Goal: Information Seeking & Learning: Learn about a topic

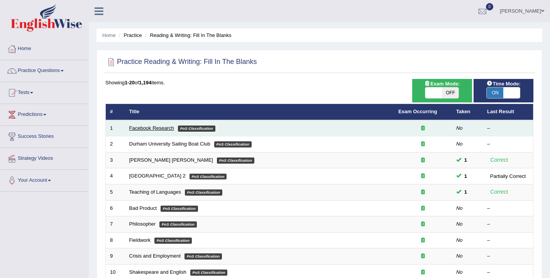
click at [149, 127] on link "Facebook Research" at bounding box center [151, 128] width 45 height 6
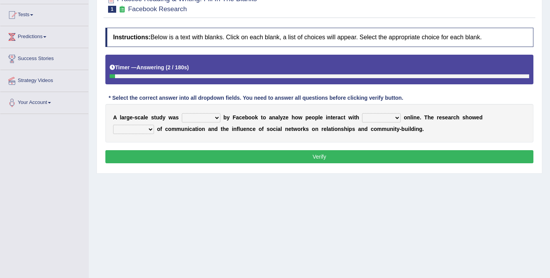
scroll to position [88, 0]
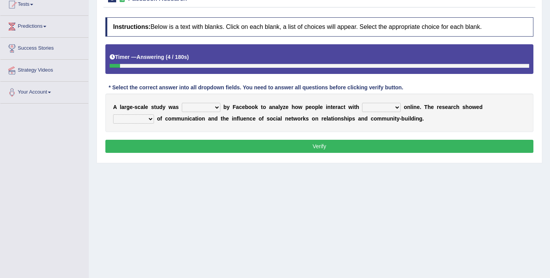
click at [199, 109] on select "surveyed had asked made" at bounding box center [201, 107] width 39 height 9
select select "made"
click at [182, 103] on select "surveyed had asked made" at bounding box center [201, 107] width 39 height 9
click at [371, 109] on select "together all each other another" at bounding box center [381, 107] width 39 height 9
select select "each other"
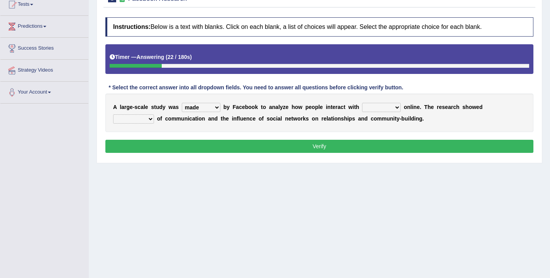
click at [363, 103] on select "together all each other another" at bounding box center [381, 107] width 39 height 9
click at [133, 117] on select "advantages standards fellowships patterns" at bounding box center [133, 119] width 41 height 9
select select "patterns"
click at [113, 115] on select "advantages standards fellowships patterns" at bounding box center [133, 119] width 41 height 9
click at [186, 142] on button "Verify" at bounding box center [319, 146] width 428 height 13
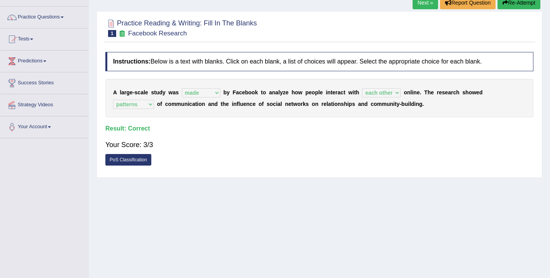
scroll to position [47, 0]
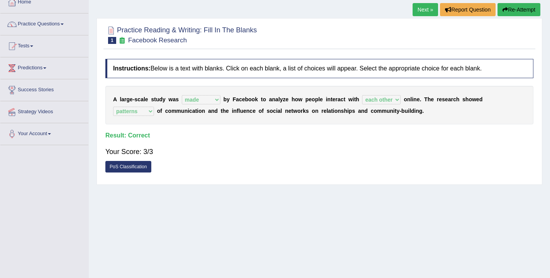
click at [418, 13] on link "Next »" at bounding box center [424, 9] width 25 height 13
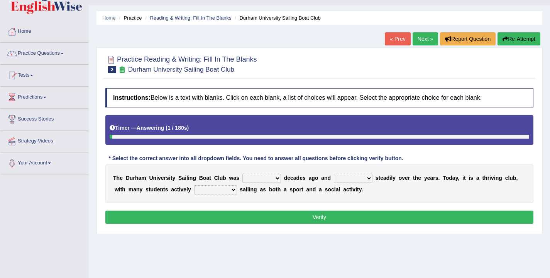
scroll to position [31, 0]
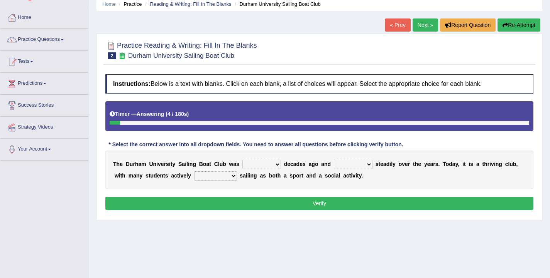
click at [255, 164] on select "found fund founded find" at bounding box center [261, 164] width 39 height 9
select select "founded"
click at [242, 160] on select "found fund founded find" at bounding box center [261, 164] width 39 height 9
click at [343, 163] on select "grow growing has grown grown" at bounding box center [353, 164] width 39 height 9
select select "grown"
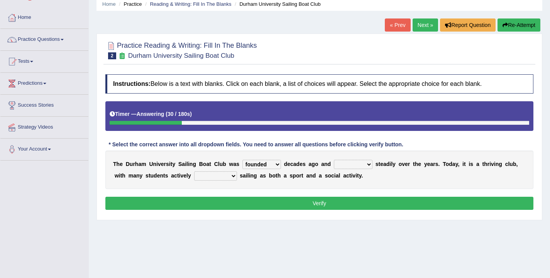
click at [334, 160] on select "grow growing has grown grown" at bounding box center [353, 164] width 39 height 9
click at [208, 175] on select "enjoy enjoyed are enjoying enjoying" at bounding box center [215, 176] width 43 height 9
select select "are enjoying"
click at [194, 172] on select "enjoy enjoyed are enjoying enjoying" at bounding box center [215, 176] width 43 height 9
click at [218, 199] on button "Verify" at bounding box center [319, 203] width 428 height 13
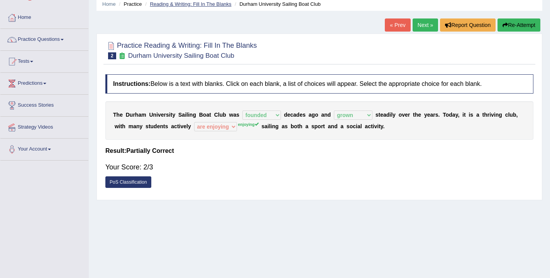
click at [192, 3] on link "Reading & Writing: Fill In The Blanks" at bounding box center [190, 4] width 81 height 6
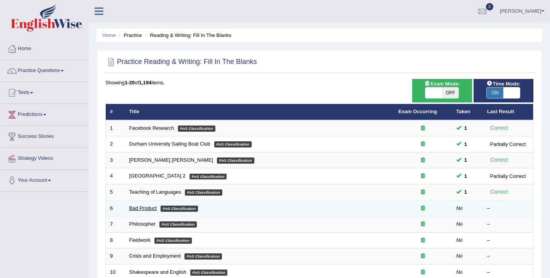
click at [138, 208] on link "Bad Product" at bounding box center [143, 209] width 28 height 6
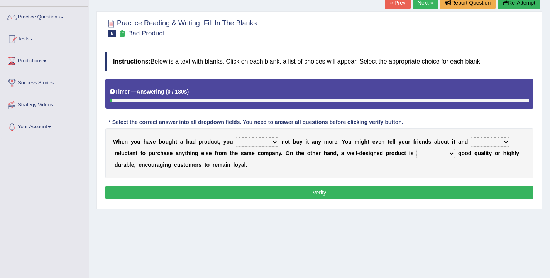
scroll to position [64, 0]
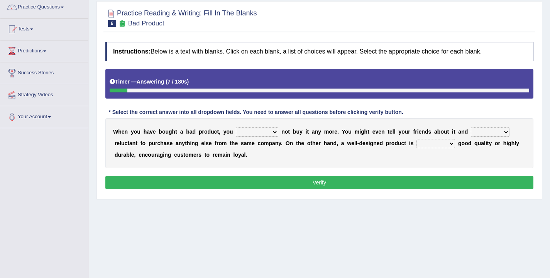
click at [253, 132] on select "would have should have should" at bounding box center [257, 132] width 42 height 9
select select "should"
click at [236, 128] on select "would have should have should" at bounding box center [257, 132] width 42 height 9
click at [474, 132] on select "is are be being" at bounding box center [490, 132] width 39 height 9
select select "are"
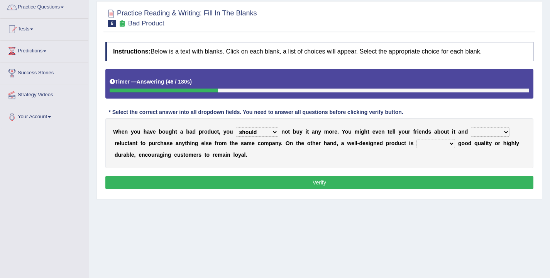
click at [471, 128] on select "is are be being" at bounding box center [490, 132] width 39 height 9
click at [433, 143] on select "both also neither either" at bounding box center [435, 143] width 39 height 9
select select "either"
click at [416, 139] on select "both also neither either" at bounding box center [435, 143] width 39 height 9
click at [270, 133] on select "would have should have should" at bounding box center [257, 132] width 42 height 9
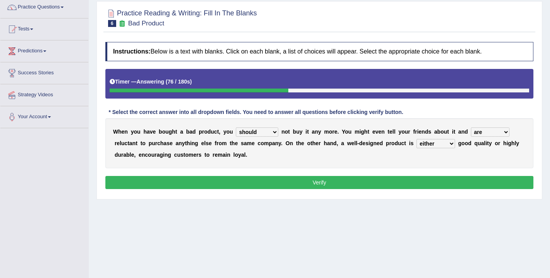
select select "would"
click at [236, 128] on select "would have should have should" at bounding box center [257, 132] width 42 height 9
click at [338, 184] on button "Verify" at bounding box center [319, 182] width 428 height 13
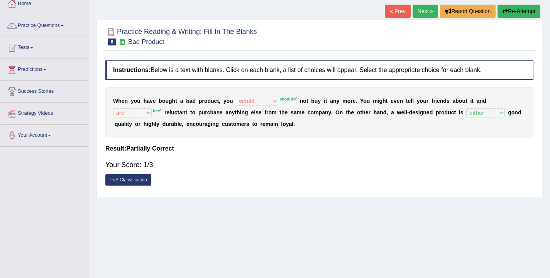
scroll to position [25, 0]
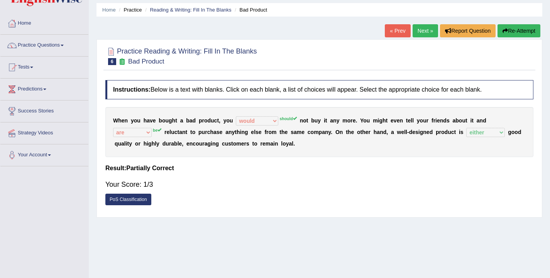
click at [418, 32] on link "Next »" at bounding box center [424, 30] width 25 height 13
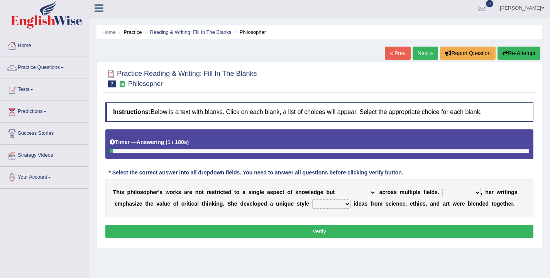
scroll to position [3, 0]
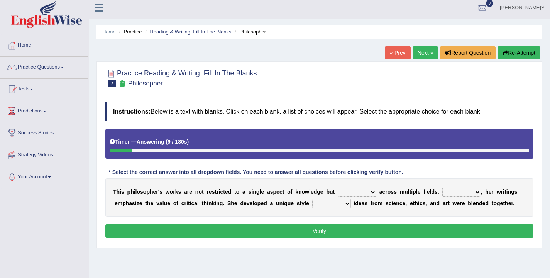
click at [353, 194] on select "constrain contain assemble extend" at bounding box center [356, 192] width 39 height 9
select select "extend"
click at [337, 188] on select "constrain contain assemble extend" at bounding box center [356, 192] width 39 height 9
click at [451, 195] on select "Rather So Moreover Likely" at bounding box center [461, 192] width 39 height 9
select select "Moreover"
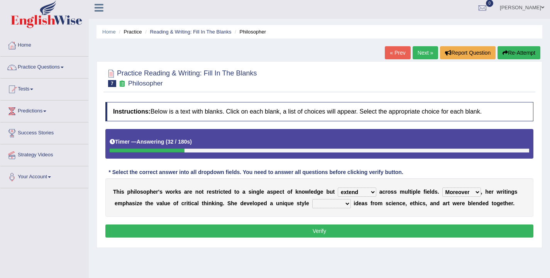
click at [442, 188] on select "Rather So Moreover Likely" at bounding box center [461, 192] width 39 height 9
click at [317, 203] on select "in that that which in which" at bounding box center [331, 203] width 39 height 9
select select "in which"
click at [312, 199] on select "in that that which in which" at bounding box center [331, 203] width 39 height 9
click at [323, 227] on button "Verify" at bounding box center [319, 231] width 428 height 13
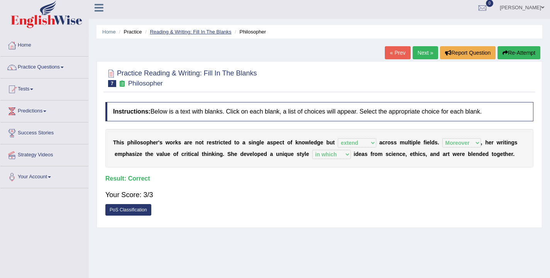
click at [170, 33] on link "Reading & Writing: Fill In The Blanks" at bounding box center [190, 32] width 81 height 6
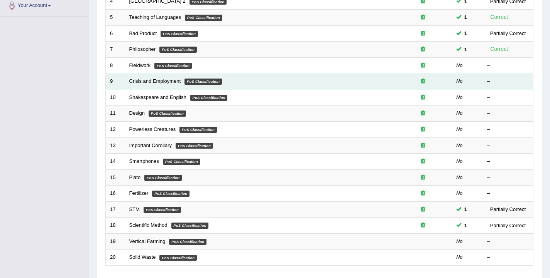
scroll to position [175, 0]
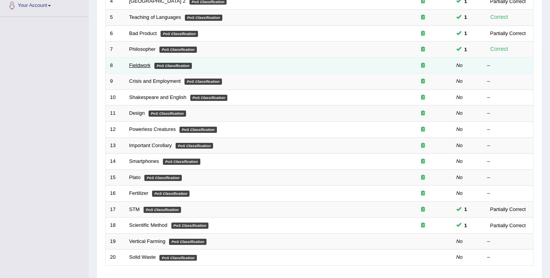
click at [139, 66] on link "Fieldwork" at bounding box center [140, 65] width 22 height 6
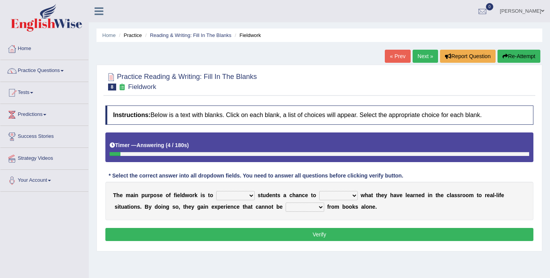
click at [237, 197] on select "resemble stow rave offer" at bounding box center [235, 195] width 39 height 9
select select "offer"
click at [216, 191] on select "resemble stow rave offer" at bounding box center [235, 195] width 39 height 9
click at [346, 196] on select "compare align apply dismount" at bounding box center [338, 195] width 39 height 9
select select "apply"
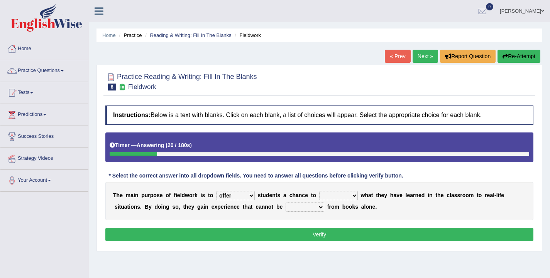
click at [319, 191] on select "compare align apply dismount" at bounding box center [338, 195] width 39 height 9
click at [300, 210] on select "originated prepared obtained touted" at bounding box center [304, 207] width 39 height 9
select select "obtained"
click at [285, 203] on select "originated prepared obtained touted" at bounding box center [304, 207] width 39 height 9
click at [306, 233] on button "Verify" at bounding box center [319, 234] width 428 height 13
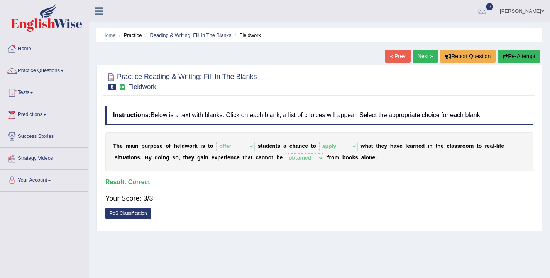
click at [413, 54] on link "Next »" at bounding box center [424, 56] width 25 height 13
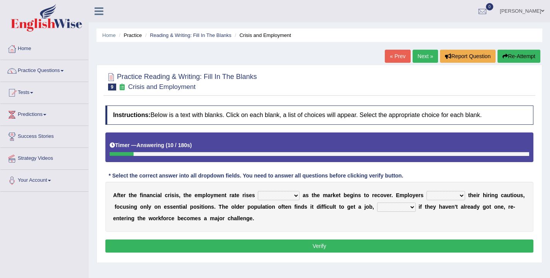
click at [282, 196] on select "normally conversely strenuously sharply" at bounding box center [279, 195] width 42 height 9
select select "normally"
click at [258, 191] on select "normally conversely strenuously sharply" at bounding box center [279, 195] width 42 height 9
click at [439, 197] on select "keeping kept keep are kept" at bounding box center [445, 195] width 39 height 9
select select "keep"
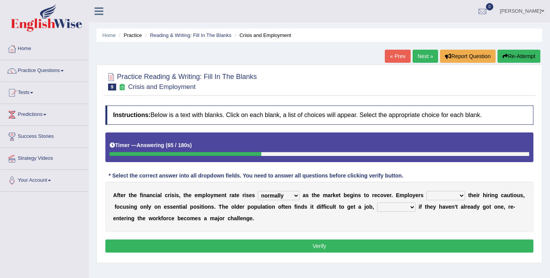
click at [426, 191] on select "keeping kept keep are kept" at bounding box center [445, 195] width 39 height 9
click at [400, 209] on select "although while then because" at bounding box center [396, 207] width 39 height 9
select select "because"
click at [377, 203] on select "although while then because" at bounding box center [396, 207] width 39 height 9
click at [394, 245] on button "Verify" at bounding box center [319, 246] width 428 height 13
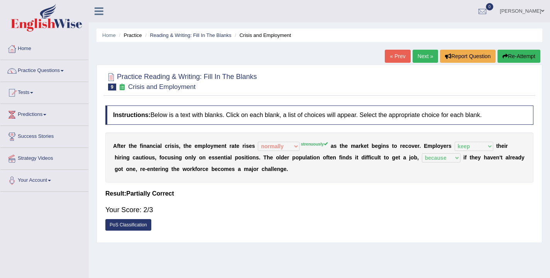
drag, startPoint x: 418, startPoint y: 145, endPoint x: 275, endPoint y: 129, distance: 144.8
click at [275, 129] on div "Instructions: Below is a text with blanks. Click on each blank, a list of choic…" at bounding box center [319, 170] width 432 height 137
click at [524, 56] on button "Re-Attempt" at bounding box center [518, 56] width 43 height 13
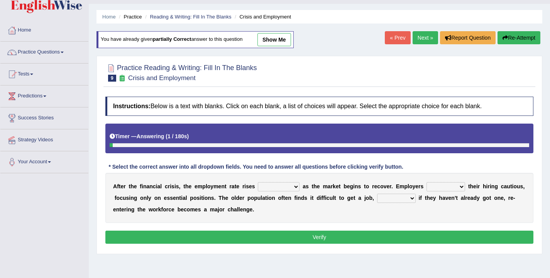
scroll to position [19, 0]
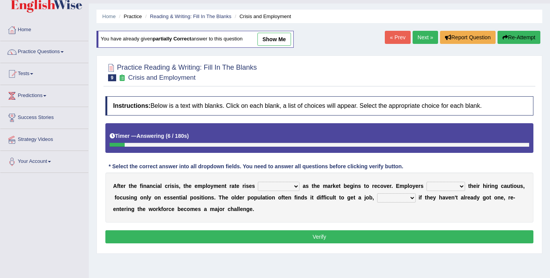
click at [278, 184] on select "normally conversely strenuously sharply" at bounding box center [279, 186] width 42 height 9
select select "strenuously"
click at [258, 182] on select "normally conversely strenuously sharply" at bounding box center [279, 186] width 42 height 9
click at [452, 187] on select "keeping kept keep are kept" at bounding box center [445, 186] width 39 height 9
select select "keep"
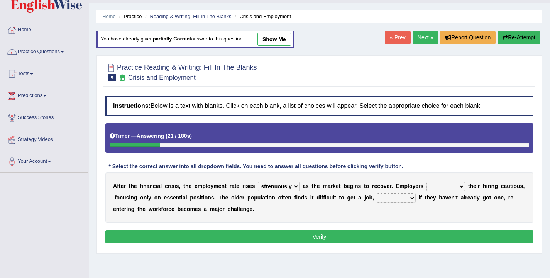
click at [426, 182] on select "keeping kept keep are kept" at bounding box center [445, 186] width 39 height 9
click at [402, 200] on select "although while then because" at bounding box center [396, 198] width 39 height 9
select select "because"
click at [377, 194] on select "although while then because" at bounding box center [396, 198] width 39 height 9
click at [376, 238] on button "Verify" at bounding box center [319, 237] width 428 height 13
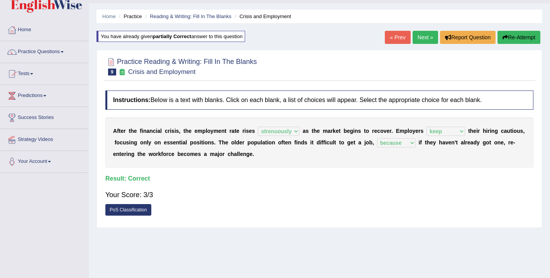
click at [417, 40] on link "Next »" at bounding box center [424, 37] width 25 height 13
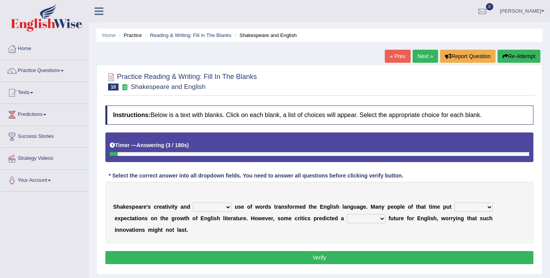
click at [206, 209] on select "idealized intensive fancied inventive" at bounding box center [212, 207] width 39 height 9
select select "inventive"
click at [193, 203] on select "idealized intensive fancied inventive" at bounding box center [212, 207] width 39 height 9
click at [469, 206] on select "wide much high more" at bounding box center [473, 207] width 39 height 9
select select "high"
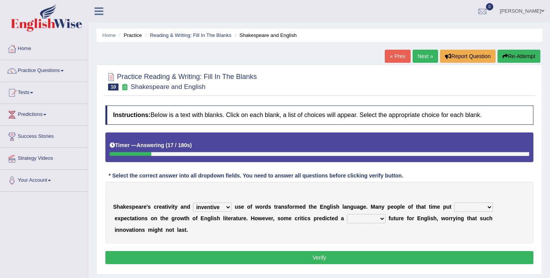
click at [454, 203] on select "wide much high more" at bounding box center [473, 207] width 39 height 9
click at [359, 221] on select "monetary promising irresistible daunting" at bounding box center [366, 218] width 39 height 9
select select "daunting"
click at [347, 214] on select "monetary promising irresistible daunting" at bounding box center [366, 218] width 39 height 9
click at [370, 256] on button "Verify" at bounding box center [319, 257] width 428 height 13
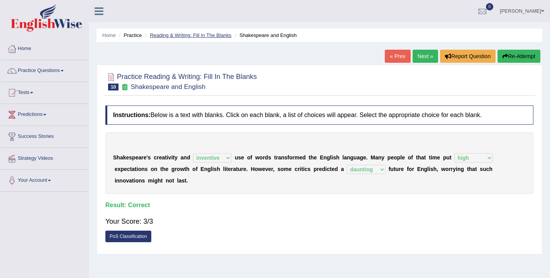
click at [157, 36] on link "Reading & Writing: Fill In The Blanks" at bounding box center [190, 35] width 81 height 6
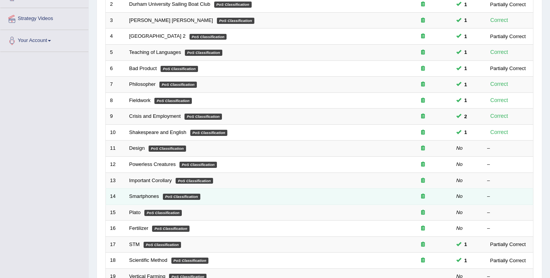
scroll to position [138, 0]
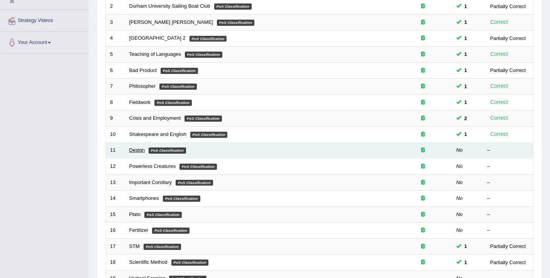
click at [130, 152] on link "Design" at bounding box center [136, 150] width 15 height 6
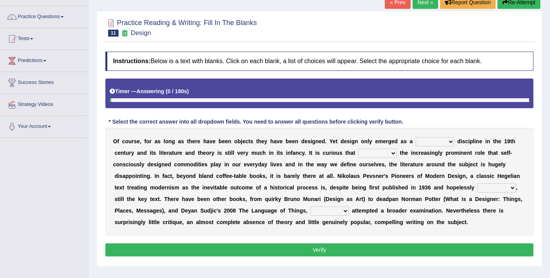
scroll to position [60, 0]
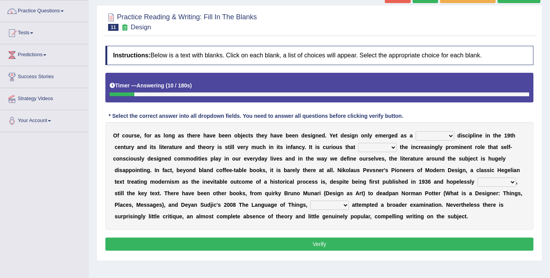
click at [431, 134] on select "bilateral ubiquitous foremost dedicated" at bounding box center [434, 136] width 39 height 9
select select "bilateral"
click at [415, 132] on select "bilateral ubiquitous foremost dedicated" at bounding box center [434, 136] width 39 height 9
click at [372, 149] on select "since despite within through" at bounding box center [377, 147] width 39 height 9
click at [361, 150] on select "since despite within through" at bounding box center [377, 147] width 39 height 9
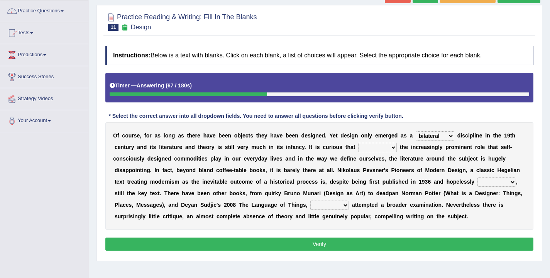
select select "despite"
click at [358, 143] on select "since despite within through" at bounding box center [377, 147] width 39 height 9
click at [488, 182] on select "dates dating date dated" at bounding box center [496, 182] width 39 height 9
select select "dated"
click at [477, 178] on select "dates dating date dated" at bounding box center [496, 182] width 39 height 9
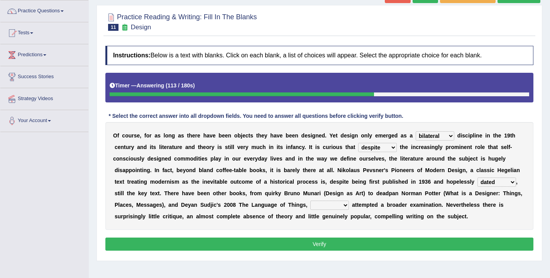
click at [317, 207] on select "which then however as" at bounding box center [329, 205] width 39 height 9
select select "which"
click at [310, 201] on select "which then however as" at bounding box center [329, 205] width 39 height 9
click at [322, 240] on button "Verify" at bounding box center [319, 244] width 428 height 13
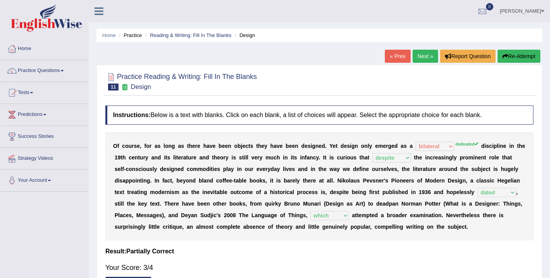
scroll to position [0, 0]
click at [421, 62] on link "Next »" at bounding box center [424, 56] width 25 height 13
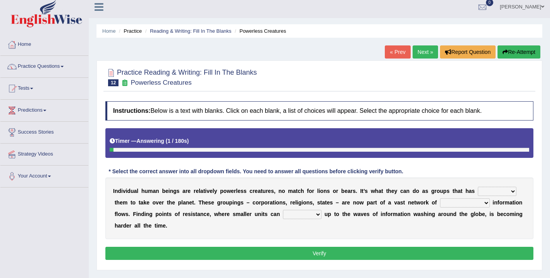
scroll to position [40, 0]
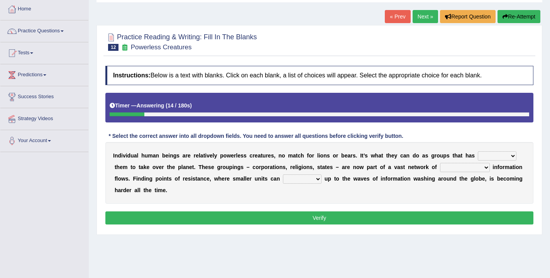
click at [495, 158] on select "enabled contended embodied conjured" at bounding box center [497, 156] width 39 height 9
select select "enabled"
click at [478, 152] on select "enabled contended embodied conjured" at bounding box center [497, 156] width 39 height 9
click at [454, 166] on select "interconnected overlapping fastened exploited" at bounding box center [465, 167] width 50 height 9
select select "interconnected"
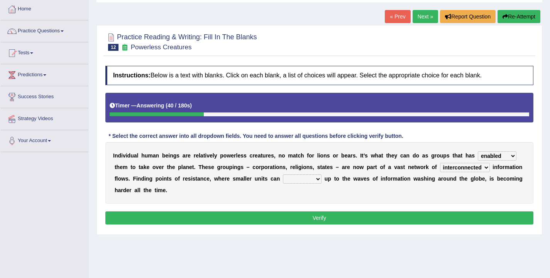
click at [440, 163] on select "interconnected overlapping fastened exploited" at bounding box center [465, 167] width 50 height 9
click at [295, 179] on select "stand raise hail pump" at bounding box center [302, 179] width 39 height 9
select select "stand"
click at [283, 175] on select "stand raise hail pump" at bounding box center [302, 179] width 39 height 9
click at [339, 215] on button "Verify" at bounding box center [319, 218] width 428 height 13
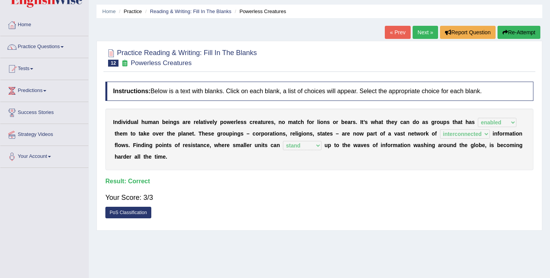
scroll to position [13, 0]
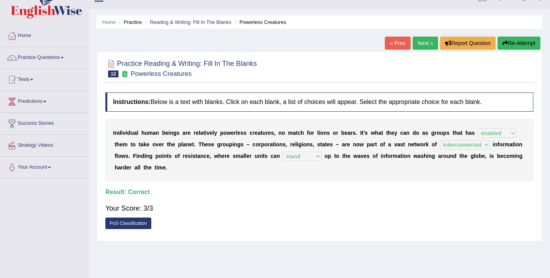
click at [419, 46] on link "Next »" at bounding box center [424, 43] width 25 height 13
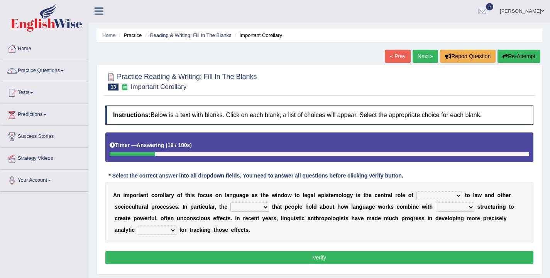
click at [444, 197] on select "discourse epoch dialect acquaintance" at bounding box center [439, 195] width 46 height 9
select select "discourse"
click at [416, 191] on select "discourse epoch dialect acquaintance" at bounding box center [439, 195] width 46 height 9
click at [258, 208] on select "deviation besmirch consent ideas" at bounding box center [249, 207] width 39 height 9
select select "ideas"
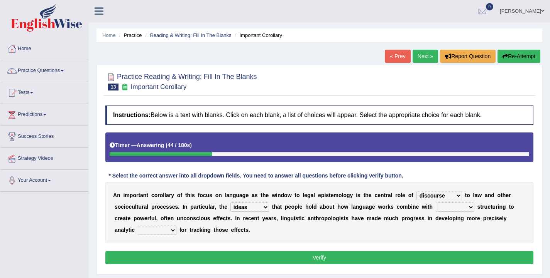
click at [230, 203] on select "deviation besmirch consent ideas" at bounding box center [249, 207] width 39 height 9
click at [451, 209] on select "mandatory linguistic legitimate customary" at bounding box center [454, 207] width 39 height 9
select select "linguistic"
click at [435, 203] on select "mandatory linguistic legitimate customary" at bounding box center [454, 207] width 39 height 9
click at [156, 231] on select "tools appetite albums stroke" at bounding box center [157, 230] width 39 height 9
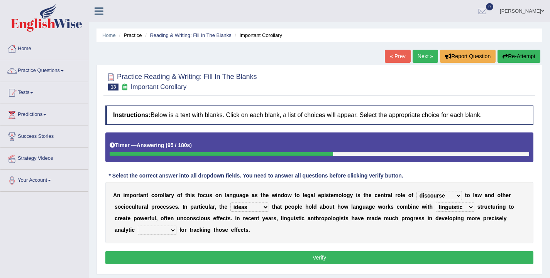
select select "tools"
click at [138, 226] on select "tools appetite albums stroke" at bounding box center [157, 230] width 39 height 9
click at [286, 258] on button "Verify" at bounding box center [319, 257] width 428 height 13
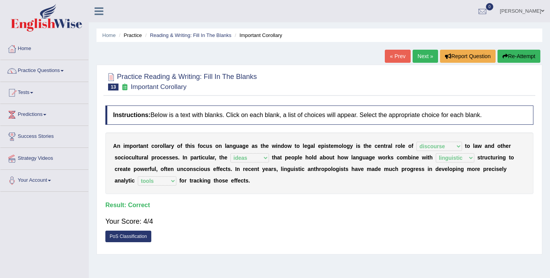
click at [424, 60] on link "Next »" at bounding box center [424, 56] width 25 height 13
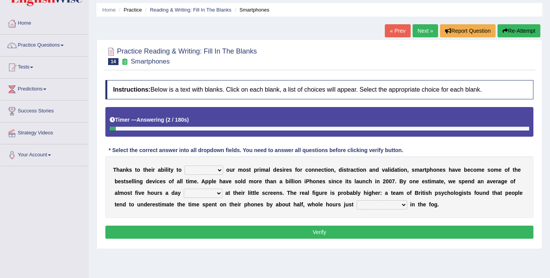
scroll to position [34, 0]
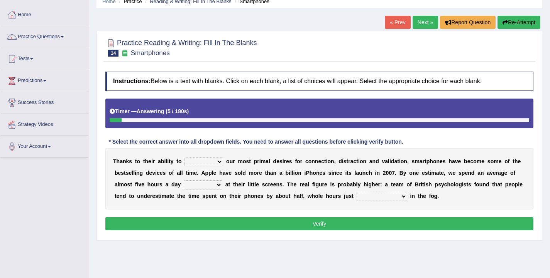
click at [199, 163] on select "hijack describe sharpen conserve" at bounding box center [203, 161] width 39 height 9
select select "conserve"
click at [184, 157] on select "hijack describe sharpen conserve" at bounding box center [203, 161] width 39 height 9
click at [190, 184] on select "watching waggling snoring staring" at bounding box center [203, 185] width 39 height 9
select select "staring"
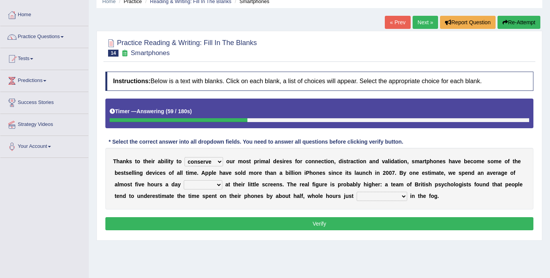
click at [184, 181] on select "watching waggling snoring staring" at bounding box center [203, 185] width 39 height 9
click at [371, 196] on select "has evaporated evaporating evaporate evaporates" at bounding box center [381, 196] width 51 height 9
select select "evaporating"
click at [356, 192] on select "has evaporated evaporating evaporate evaporates" at bounding box center [381, 196] width 51 height 9
click at [377, 198] on select "has evaporated evaporating evaporate evaporates" at bounding box center [381, 196] width 51 height 9
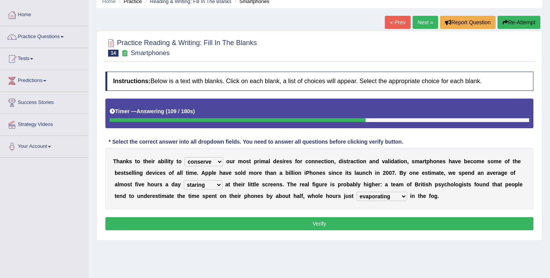
click at [404, 219] on button "Verify" at bounding box center [319, 224] width 428 height 13
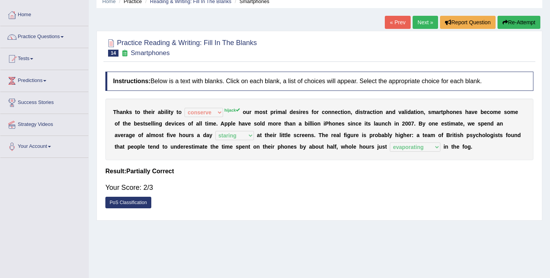
drag, startPoint x: 209, startPoint y: 123, endPoint x: 121, endPoint y: 105, distance: 89.5
click at [121, 105] on div "T [PERSON_NAME] t o t h e i r a b i l i t y t o hijack describe [PERSON_NAME] c…" at bounding box center [319, 130] width 428 height 62
click at [509, 23] on button "Re-Attempt" at bounding box center [518, 22] width 43 height 13
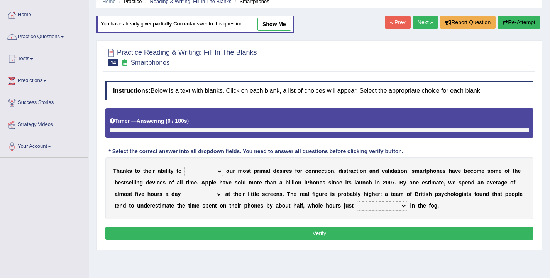
click at [212, 170] on select "hijack describe sharpen conserve" at bounding box center [203, 171] width 39 height 9
click at [422, 26] on link "Next »" at bounding box center [424, 22] width 25 height 13
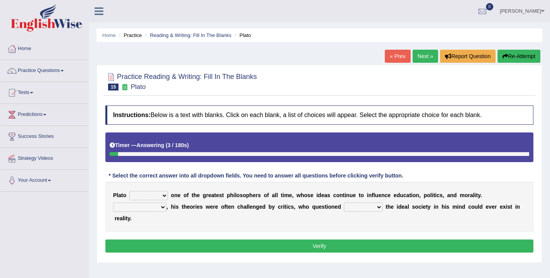
click at [161, 194] on select "keeps comes claims remains" at bounding box center [148, 195] width 39 height 9
select select "remains"
click at [129, 191] on select "keeps comes claims remains" at bounding box center [148, 195] width 39 height 9
click at [142, 209] on select "Notwithstanding So However Whatever" at bounding box center [139, 207] width 53 height 9
select select "However"
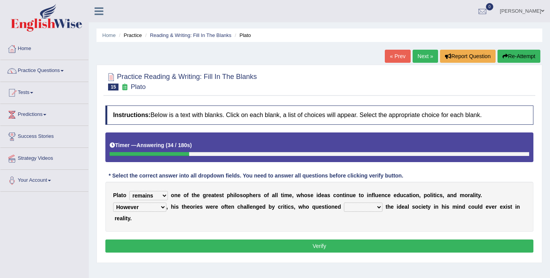
click at [113, 203] on select "Notwithstanding So However Whatever" at bounding box center [139, 207] width 53 height 9
click at [358, 209] on select "which what that whether" at bounding box center [363, 207] width 39 height 9
click at [353, 209] on select "which what that whether" at bounding box center [363, 207] width 39 height 9
select select "whether"
click at [344, 203] on select "which what that whether" at bounding box center [363, 207] width 39 height 9
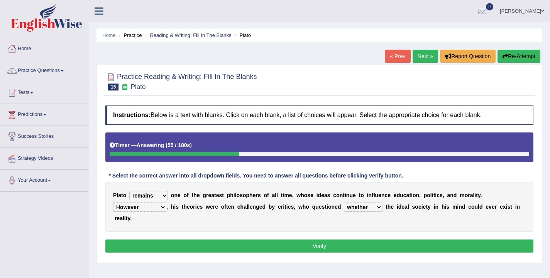
click at [359, 246] on button "Verify" at bounding box center [319, 246] width 428 height 13
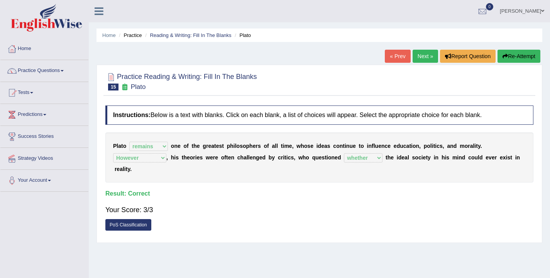
click at [413, 57] on link "Next »" at bounding box center [424, 56] width 25 height 13
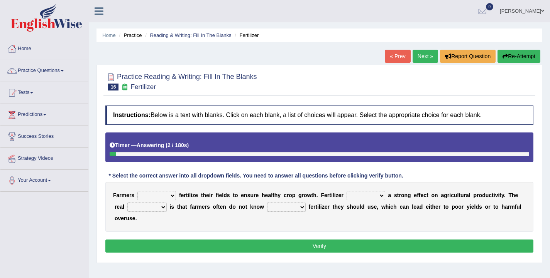
click at [152, 196] on select "must should need can" at bounding box center [156, 195] width 39 height 9
select select "must"
click at [137, 191] on select "must should need can" at bounding box center [156, 195] width 39 height 9
click at [368, 195] on select "has had have having" at bounding box center [365, 195] width 39 height 9
select select "has"
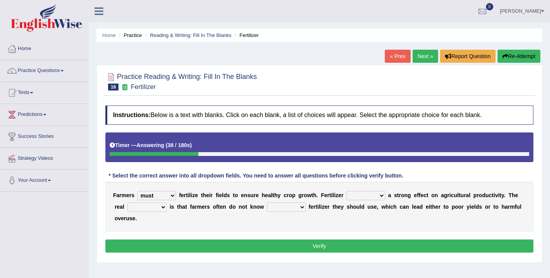
click at [346, 191] on select "has had have having" at bounding box center [365, 195] width 39 height 9
click at [154, 211] on select "problem question conclusion answer" at bounding box center [146, 207] width 39 height 9
select select "problem"
click at [127, 203] on select "problem question conclusion answer" at bounding box center [146, 207] width 39 height 9
click at [270, 205] on select "how much how many however so much" at bounding box center [286, 207] width 39 height 9
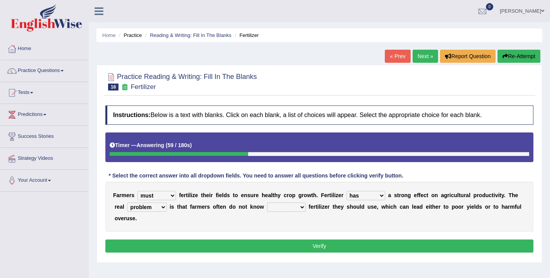
select select "how much"
click at [267, 203] on select "how much how many however so much" at bounding box center [286, 207] width 39 height 9
click at [157, 195] on select "must should need can" at bounding box center [156, 195] width 39 height 9
select select "should"
click at [137, 191] on select "must should need can" at bounding box center [156, 195] width 39 height 9
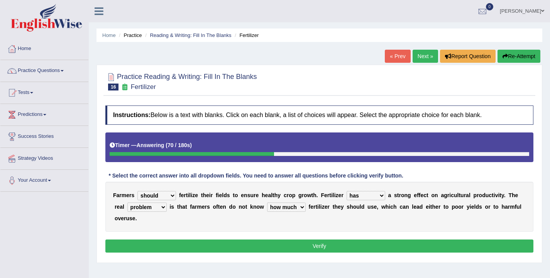
click at [268, 251] on button "Verify" at bounding box center [319, 246] width 428 height 13
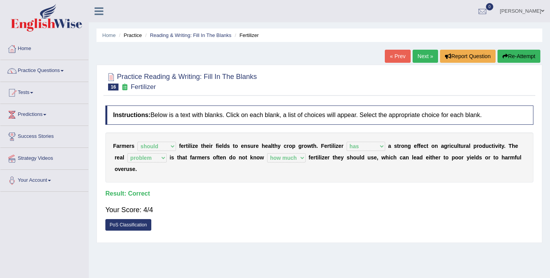
click at [426, 58] on link "Next »" at bounding box center [424, 56] width 25 height 13
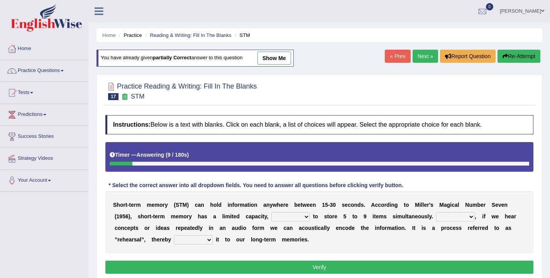
click at [283, 218] on select "being able is able be able unable" at bounding box center [290, 217] width 39 height 9
select select "being able"
click at [272, 213] on select "being able is able be able unable" at bounding box center [290, 217] width 39 height 9
click at [445, 218] on select "However So Moreover Therefore" at bounding box center [455, 217] width 39 height 9
select select "However"
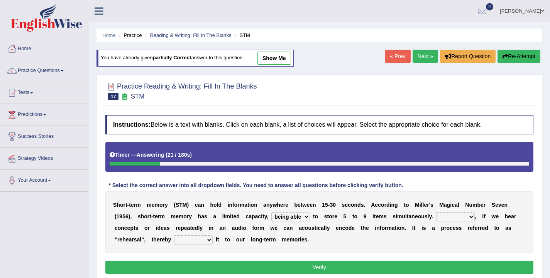
click at [436, 213] on select "However So Moreover Therefore" at bounding box center [455, 217] width 39 height 9
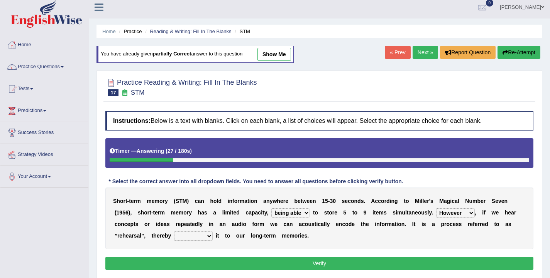
scroll to position [5, 0]
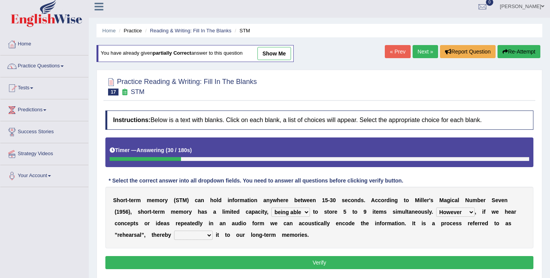
click at [200, 234] on select "commit commits commiting commited" at bounding box center [193, 235] width 39 height 9
select select "commiting"
click at [174, 231] on select "commit commits commiting commited" at bounding box center [193, 235] width 39 height 9
click at [208, 260] on button "Verify" at bounding box center [319, 262] width 428 height 13
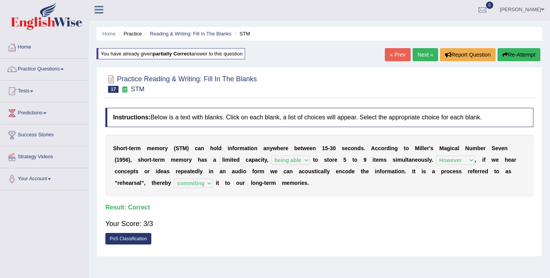
scroll to position [2, 0]
click at [424, 54] on link "Next »" at bounding box center [424, 54] width 25 height 13
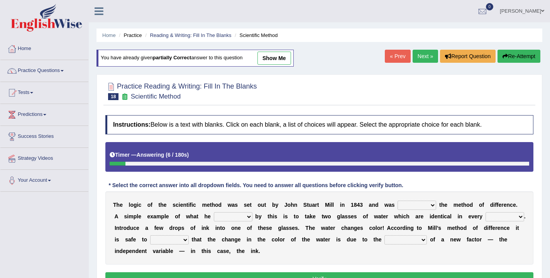
click at [408, 205] on select "pointed claimed demanded named" at bounding box center [416, 205] width 39 height 9
select select "claimed"
click at [397, 201] on select "pointed claimed demanded named" at bounding box center [416, 205] width 39 height 9
click at [230, 217] on select "capped charged found meant" at bounding box center [233, 217] width 39 height 9
select select "meant"
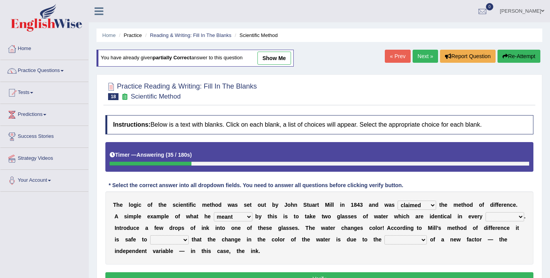
click at [214, 213] on select "capped charged found meant" at bounding box center [233, 217] width 39 height 9
click at [487, 219] on select "thought identity measure respect" at bounding box center [504, 217] width 39 height 9
select select "measure"
click at [486, 213] on select "thought identity measure respect" at bounding box center [504, 217] width 39 height 9
click at [168, 243] on select "assume discuss prefer acclaim" at bounding box center [169, 240] width 39 height 9
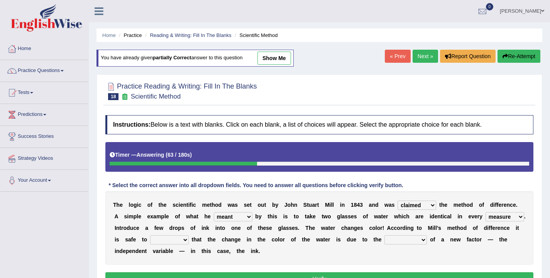
select select "assume"
click at [150, 236] on select "assume discuss prefer acclaim" at bounding box center [169, 240] width 39 height 9
click at [395, 242] on select "introduction magnitude preparation purification" at bounding box center [405, 240] width 42 height 9
select select "introduction"
click at [385, 236] on select "introduction magnitude preparation purification" at bounding box center [405, 240] width 42 height 9
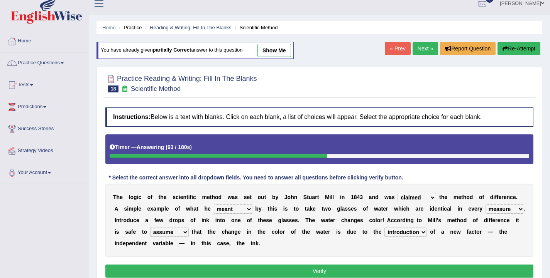
scroll to position [17, 0]
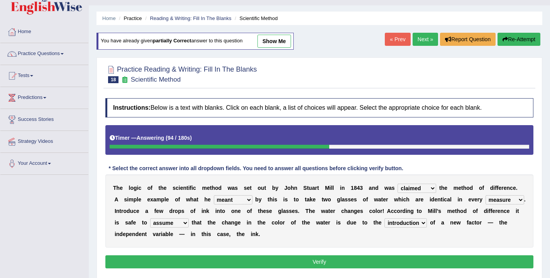
click at [352, 260] on button "Verify" at bounding box center [319, 262] width 428 height 13
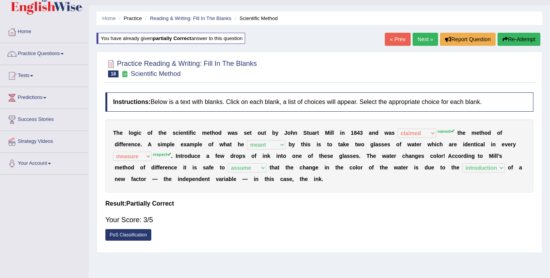
click at [426, 37] on link "Next »" at bounding box center [424, 39] width 25 height 13
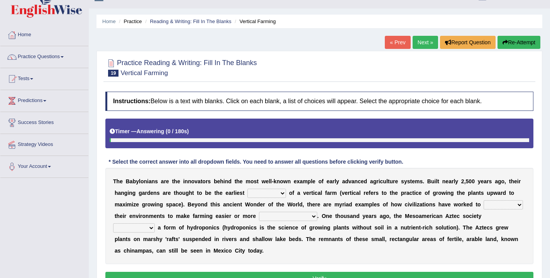
scroll to position [52, 0]
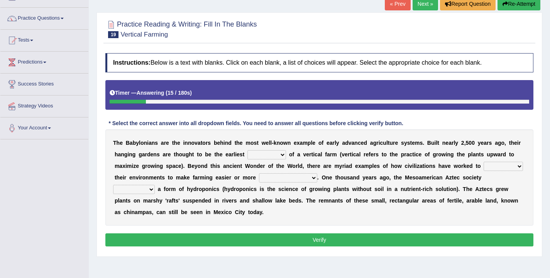
click at [268, 155] on select "prototype failure discredit protocol" at bounding box center [266, 154] width 39 height 9
select select "prototype"
click at [247, 150] on select "prototype failure discredit protocol" at bounding box center [266, 154] width 39 height 9
click at [491, 165] on select "manipulate escape respect disarrange" at bounding box center [502, 166] width 39 height 9
select select "manipulate"
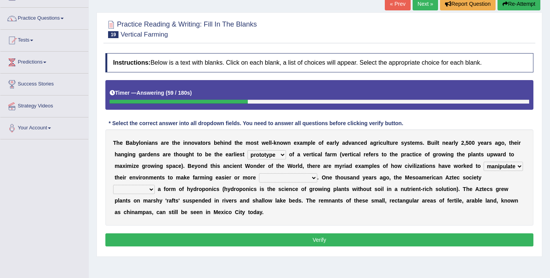
click at [483, 162] on select "manipulate escape respect disarrange" at bounding box center [502, 166] width 39 height 9
click at [267, 177] on select "productive constructive connective counterproductive" at bounding box center [288, 178] width 58 height 9
select select "productive"
click at [259, 174] on select "productive constructive connective counterproductive" at bounding box center [288, 178] width 58 height 9
click at [131, 191] on select "domineered volunteered pioneered engineered" at bounding box center [134, 189] width 42 height 9
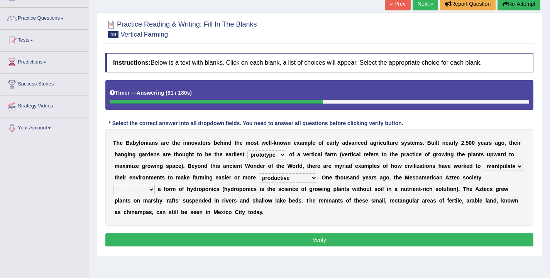
select select "pioneered"
click at [113, 185] on select "domineered volunteered pioneered engineered" at bounding box center [134, 189] width 42 height 9
click at [327, 241] on button "Verify" at bounding box center [319, 240] width 428 height 13
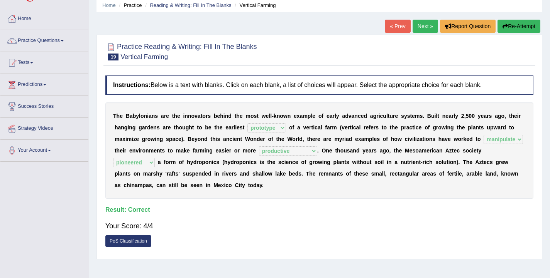
scroll to position [30, 0]
click at [420, 26] on link "Next »" at bounding box center [424, 26] width 25 height 13
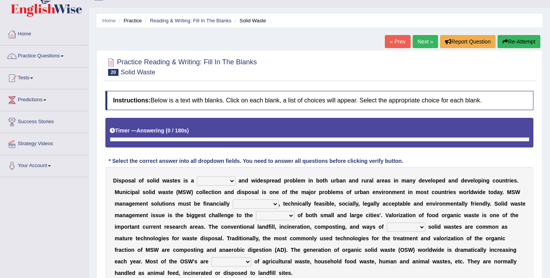
scroll to position [47, 0]
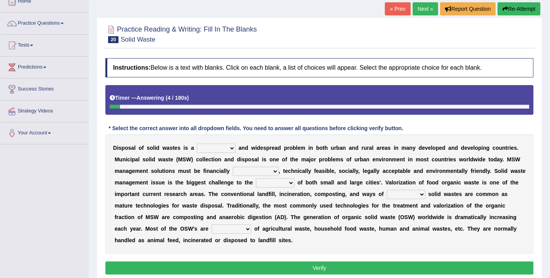
click at [211, 148] on select "slanting stinging stalling shafting" at bounding box center [216, 148] width 39 height 9
click at [251, 171] on select "unattainable sustainable objectionable treasonable" at bounding box center [256, 171] width 46 height 9
select select "sustainable"
click at [233, 167] on select "unattainable sustainable objectionable treasonable" at bounding box center [256, 171] width 46 height 9
click at [271, 181] on select "plants culture authorities history" at bounding box center [275, 183] width 39 height 9
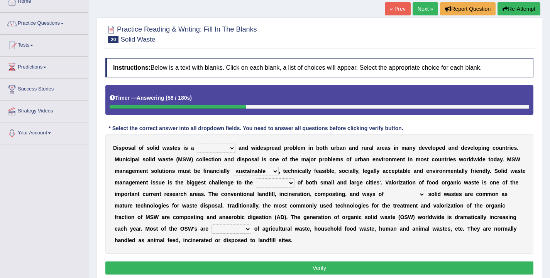
select select "authorities"
click at [256, 179] on select "plants culture authorities history" at bounding box center [275, 183] width 39 height 9
click at [399, 194] on select "reserving preserving deserving handling" at bounding box center [405, 194] width 39 height 9
select select "handling"
click at [386, 190] on select "reserving preserving deserving handling" at bounding box center [405, 194] width 39 height 9
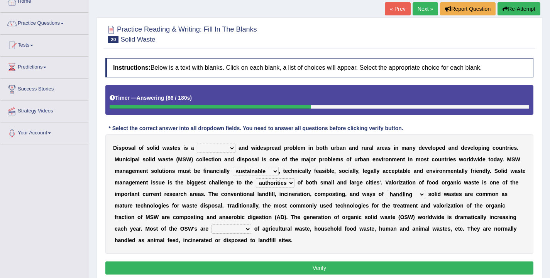
click at [226, 229] on select "composed disposed composing disposing" at bounding box center [231, 229] width 40 height 9
select select "composed"
click at [212, 225] on select "composed disposed composing disposing" at bounding box center [231, 229] width 40 height 9
click at [210, 149] on select "slanting stinging stalling shafting" at bounding box center [216, 148] width 39 height 9
click at [323, 270] on button "Verify" at bounding box center [319, 268] width 428 height 13
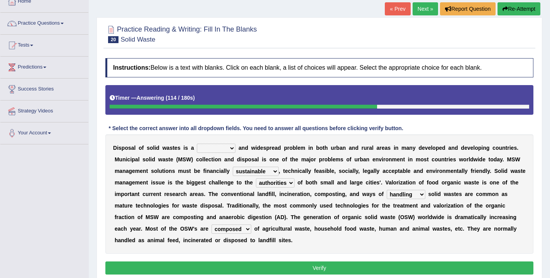
click at [210, 150] on select "slanting stinging stalling shafting" at bounding box center [216, 148] width 39 height 9
select select "slanting"
click at [197, 144] on select "slanting stinging stalling shafting" at bounding box center [216, 148] width 39 height 9
click at [319, 269] on button "Verify" at bounding box center [319, 268] width 428 height 13
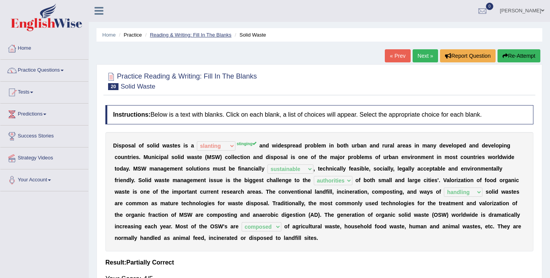
scroll to position [0, 0]
click at [167, 32] on link "Reading & Writing: Fill In The Blanks" at bounding box center [190, 35] width 81 height 6
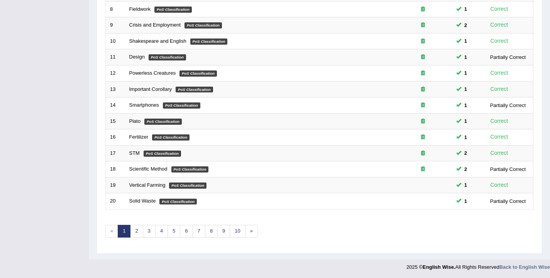
scroll to position [232, 0]
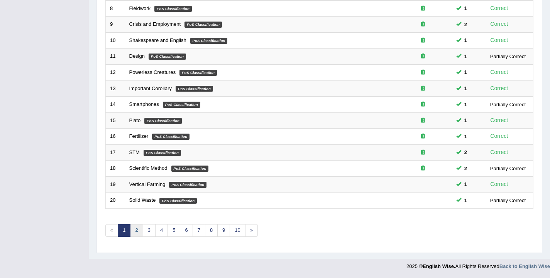
click at [137, 233] on link "2" at bounding box center [136, 230] width 13 height 13
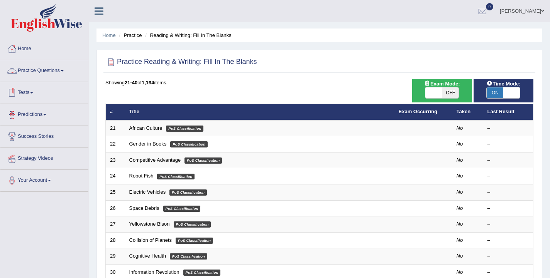
click at [40, 75] on link "Practice Questions" at bounding box center [44, 69] width 88 height 19
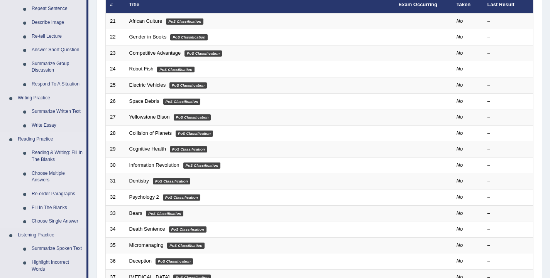
scroll to position [108, 0]
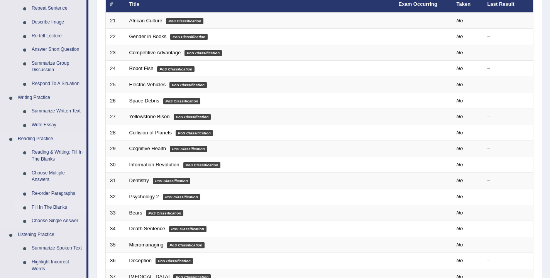
click at [55, 209] on link "Fill In The Blanks" at bounding box center [57, 208] width 58 height 14
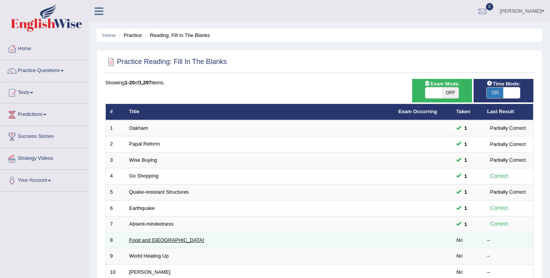
click at [149, 243] on link "Food and [GEOGRAPHIC_DATA]" at bounding box center [166, 241] width 75 height 6
